Goal: Task Accomplishment & Management: Manage account settings

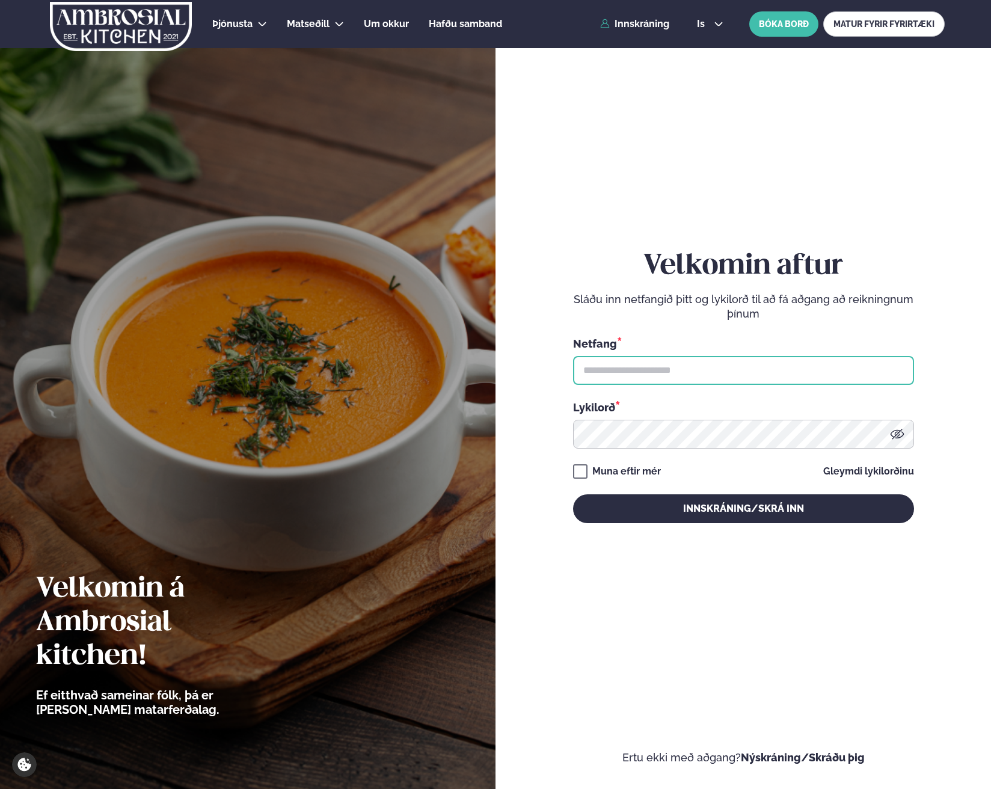
click at [707, 374] on input "text" at bounding box center [743, 370] width 341 height 29
type input "**********"
click at [573, 495] on button "Innskráning/Skrá inn" at bounding box center [743, 509] width 341 height 29
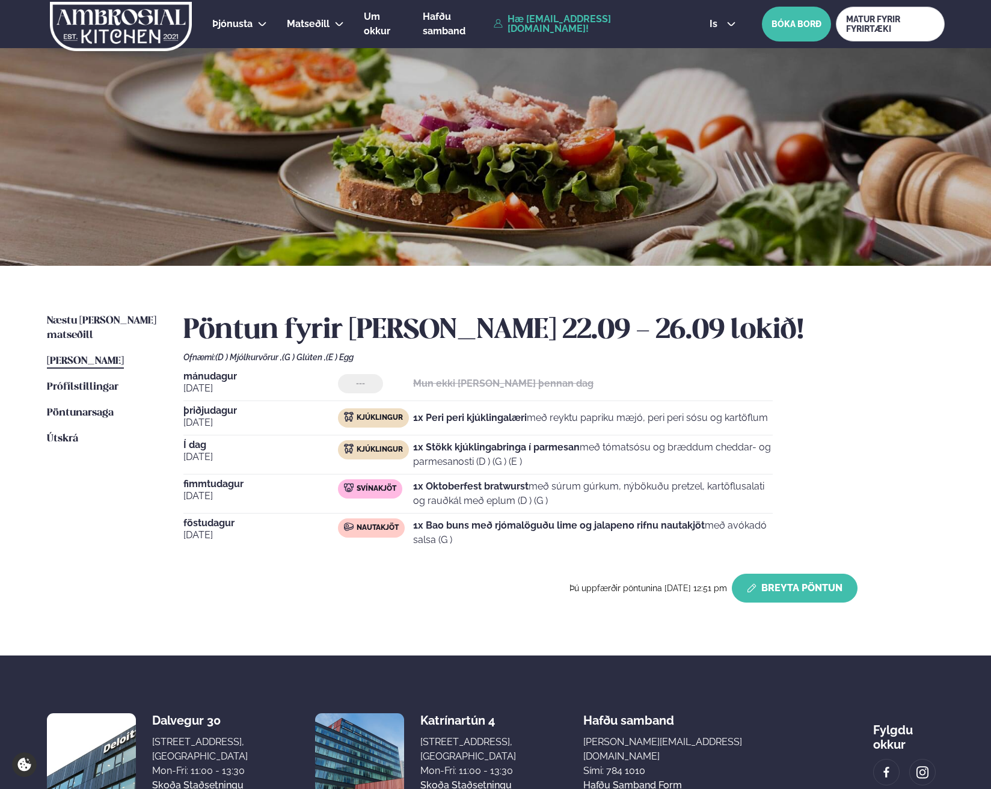
click at [768, 597] on button "Breyta Pöntun" at bounding box center [795, 588] width 126 height 29
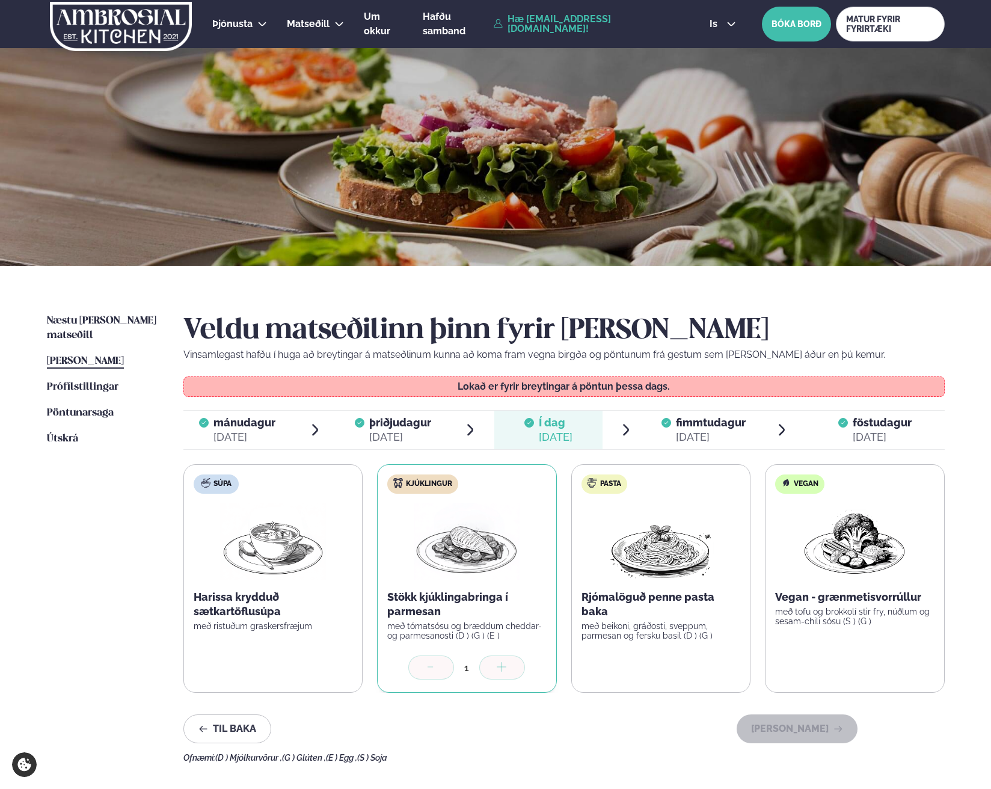
click at [851, 422] on span "föstudagur fös. [DATE]" at bounding box center [875, 430] width 139 height 39
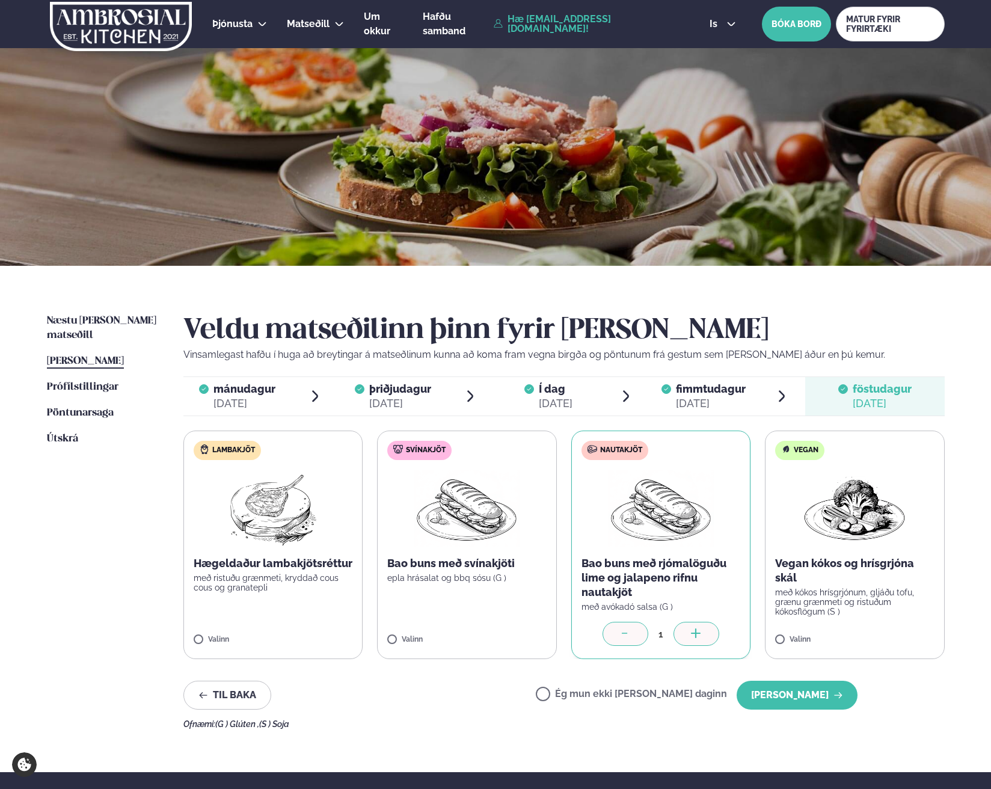
click at [584, 697] on label "Ég mun ekki [PERSON_NAME] daginn" at bounding box center [631, 695] width 191 height 13
click at [765, 695] on button "[PERSON_NAME]" at bounding box center [797, 695] width 121 height 29
